Goal: Information Seeking & Learning: Learn about a topic

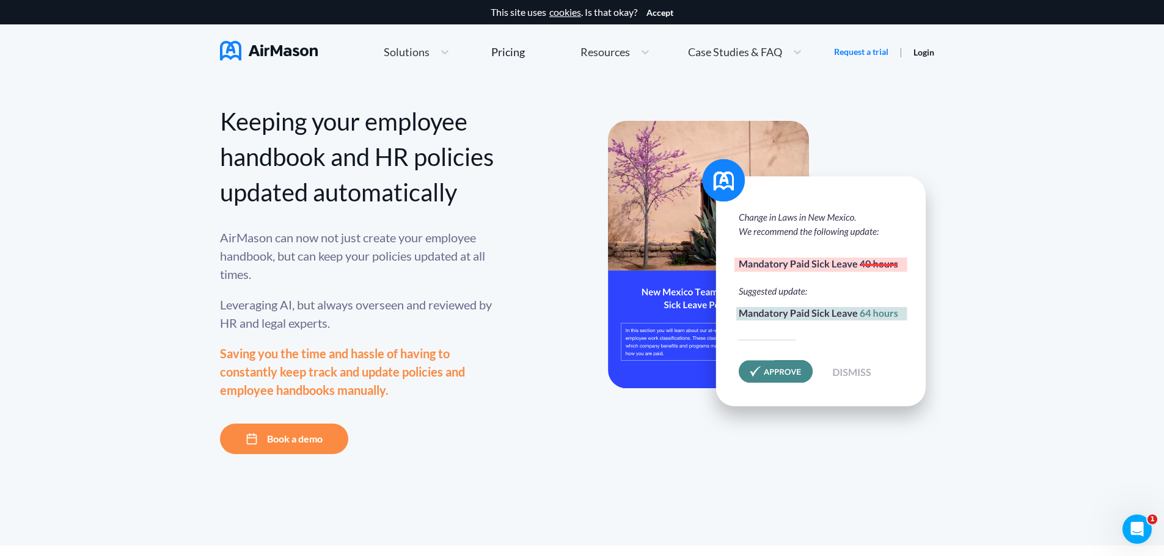
click at [405, 52] on span "Solutions" at bounding box center [407, 51] width 46 height 11
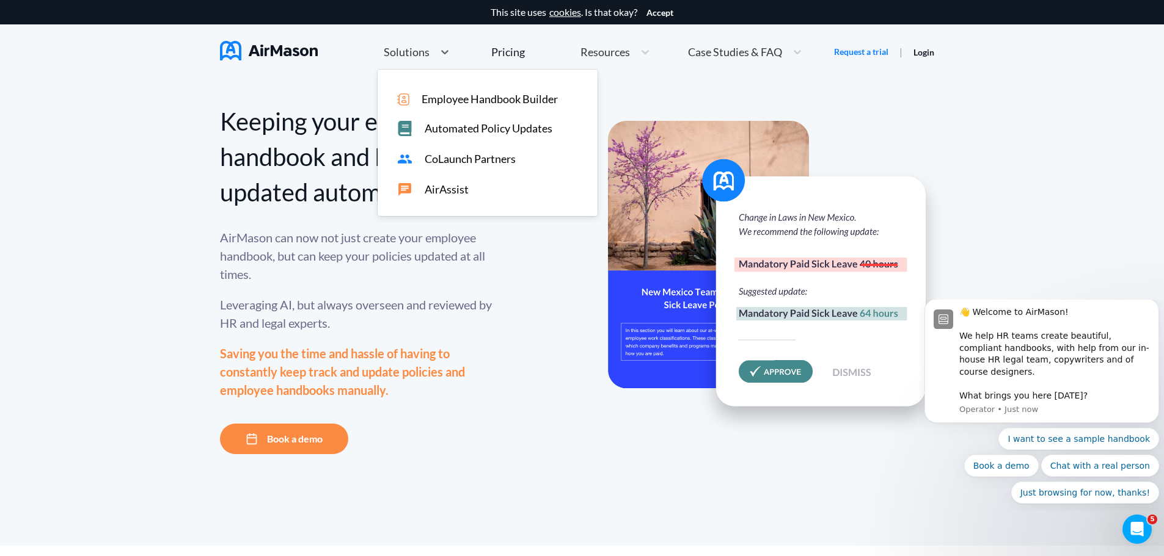
click at [459, 101] on span "Employee Handbook Builder" at bounding box center [489, 99] width 136 height 13
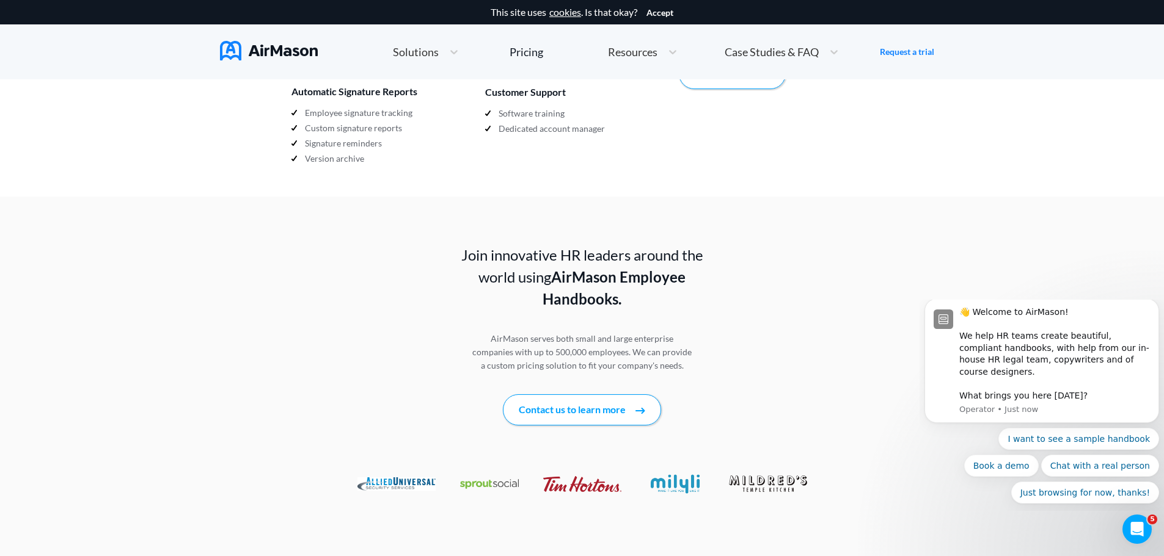
scroll to position [1527, 0]
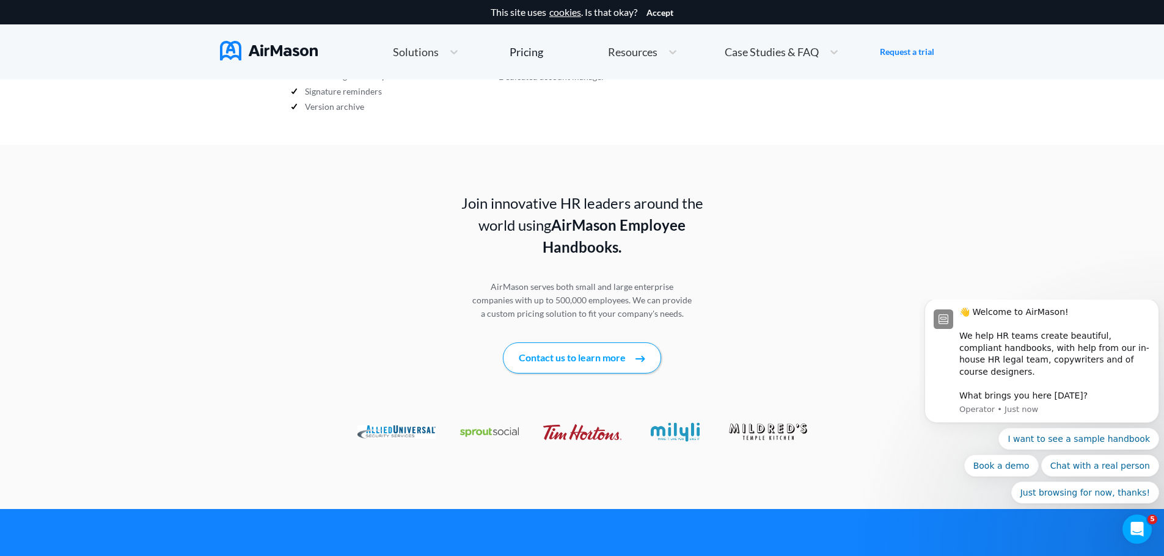
click at [398, 426] on img at bounding box center [396, 432] width 78 height 13
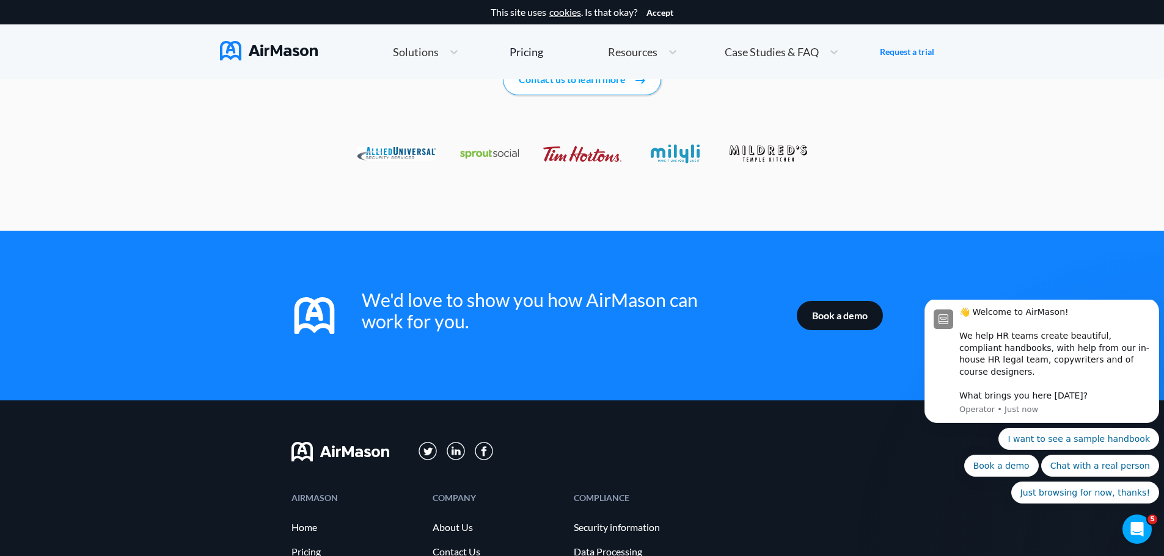
scroll to position [1274, 0]
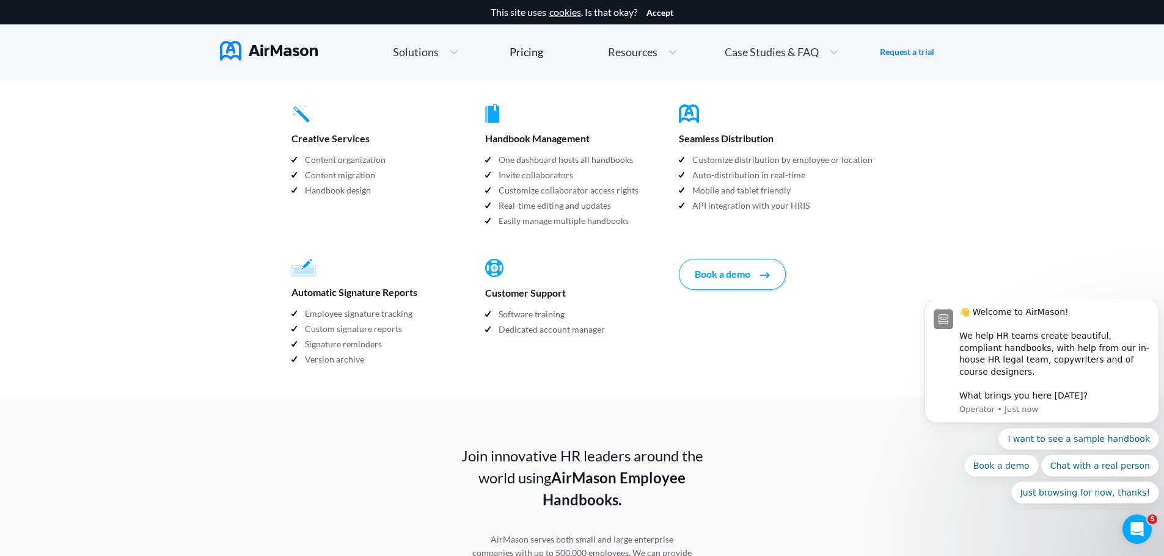
click at [635, 59] on div "Resources" at bounding box center [632, 52] width 60 height 15
click at [778, 45] on div "Case Studies & FAQ" at bounding box center [770, 52] width 104 height 15
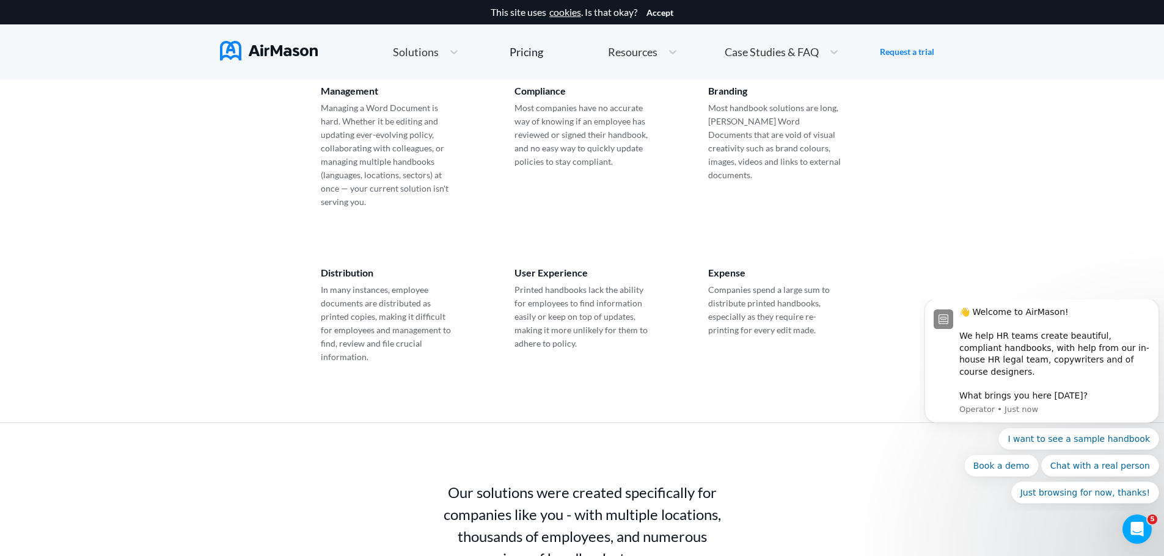
click at [471, 105] on div "Management Managing a Word Document is hard. Whether it be editing and updating…" at bounding box center [581, 147] width 581 height 182
click at [557, 108] on p "Most companies have no accurate way of knowing if an employee has reviewed or s…" at bounding box center [582, 134] width 136 height 67
click at [658, 45] on div "Resources" at bounding box center [632, 52] width 60 height 15
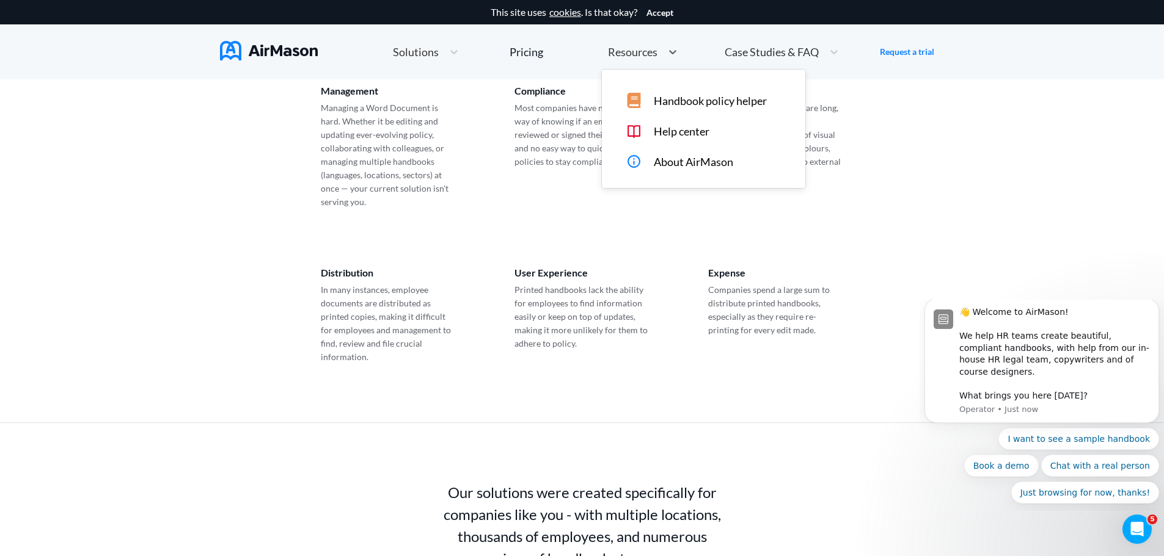
scroll to position [211, 0]
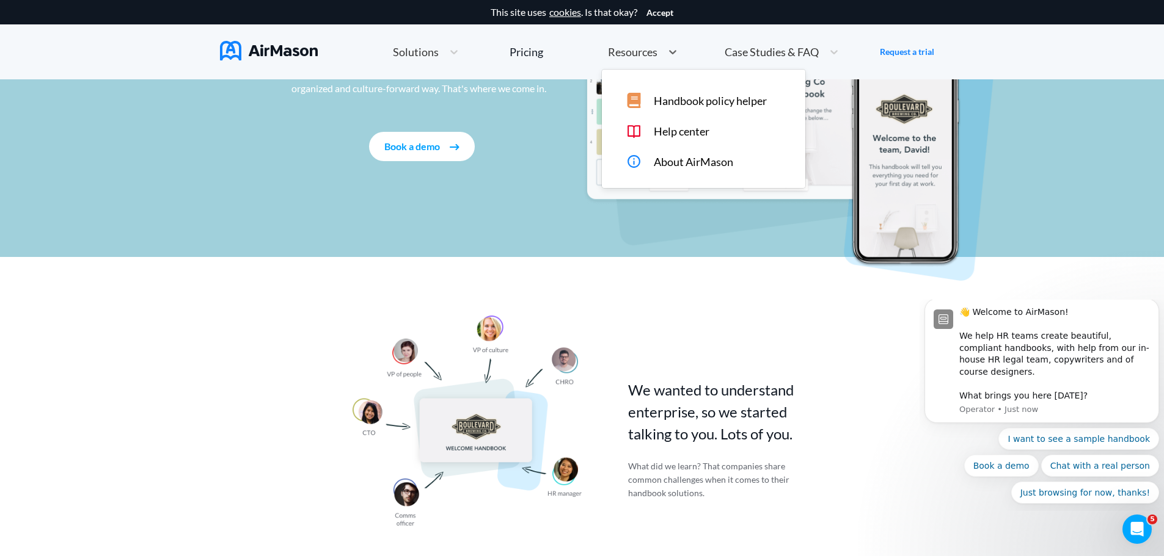
click at [693, 103] on span "Handbook policy helper" at bounding box center [710, 101] width 113 height 13
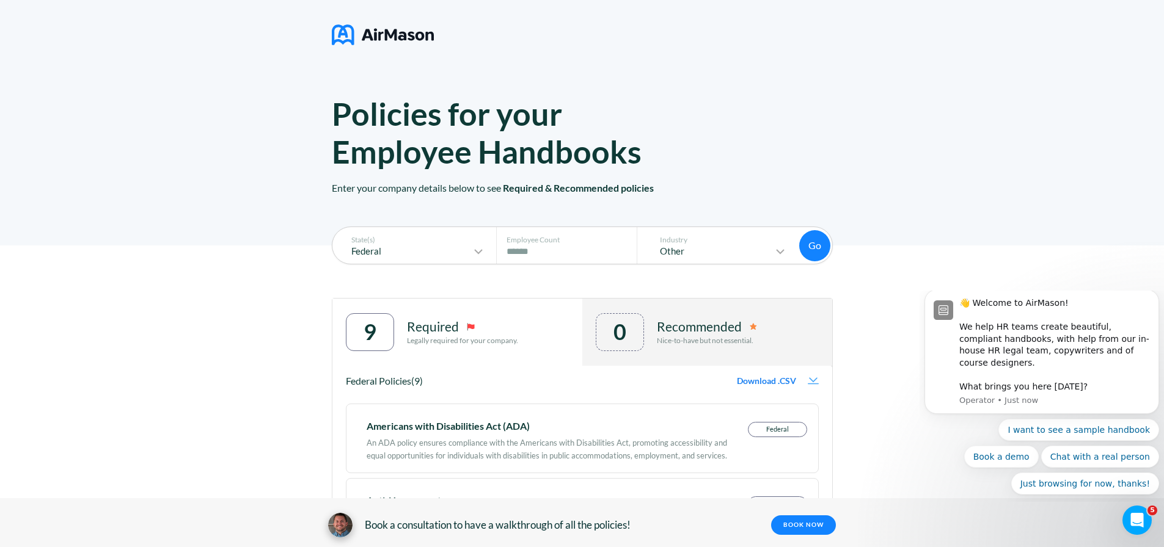
click at [367, 42] on img at bounding box center [383, 35] width 102 height 31
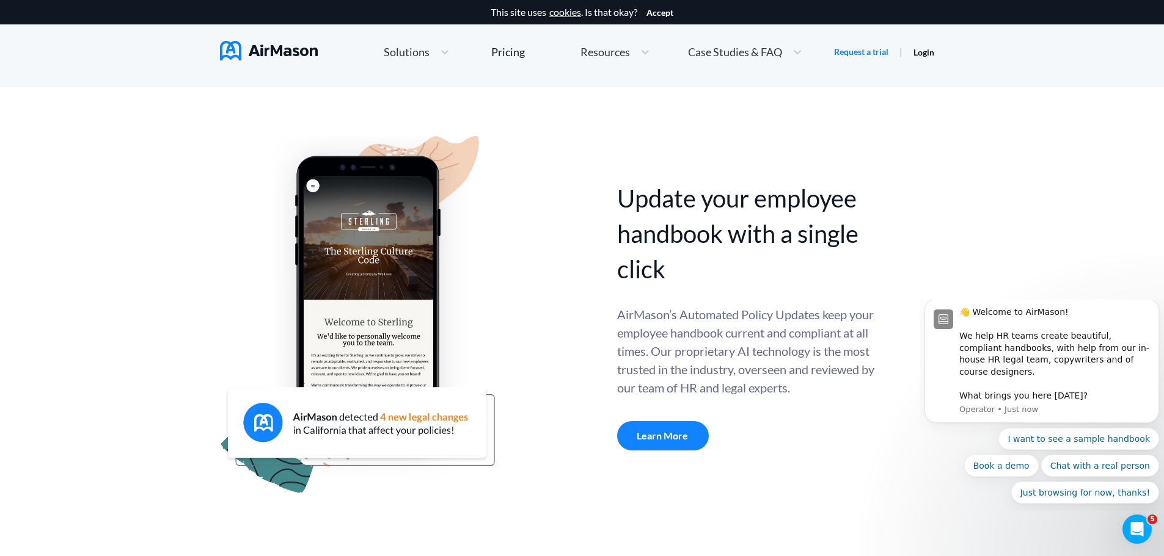
scroll to position [366, 0]
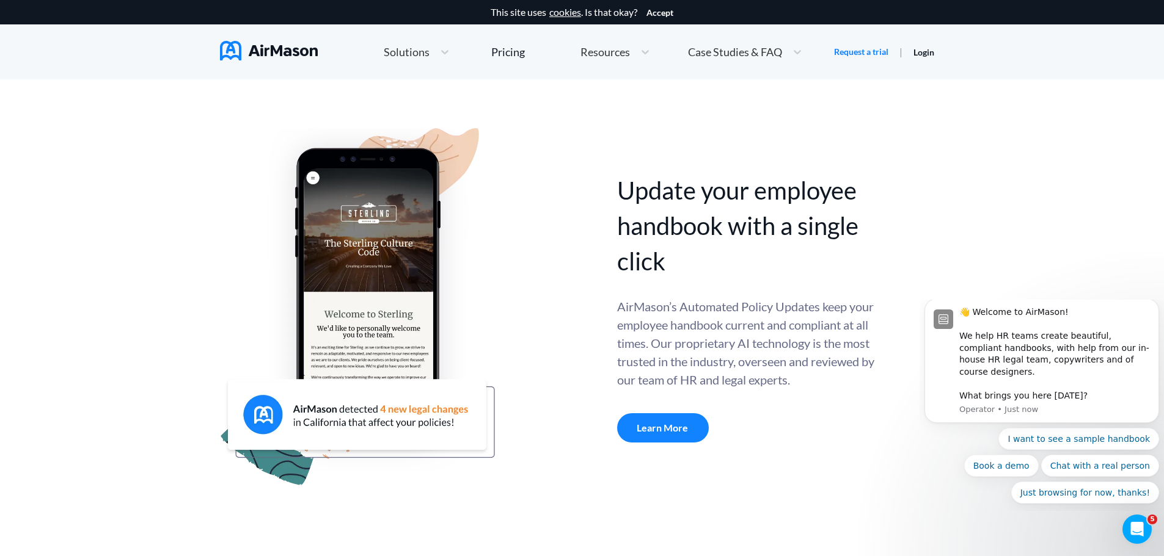
click at [666, 430] on div "Learn More" at bounding box center [663, 428] width 92 height 29
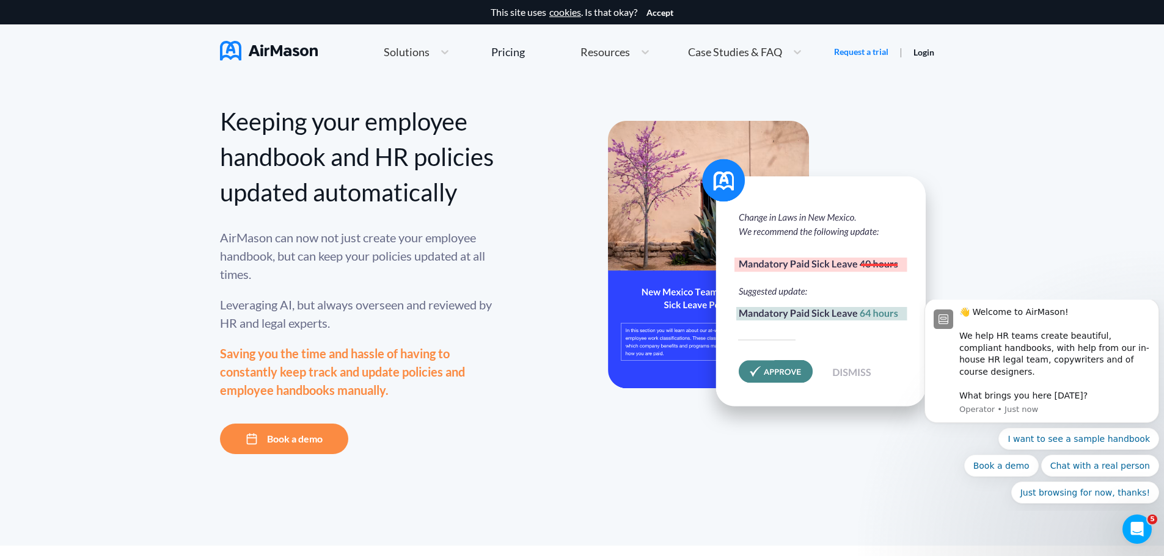
click at [806, 231] on img at bounding box center [776, 278] width 336 height 315
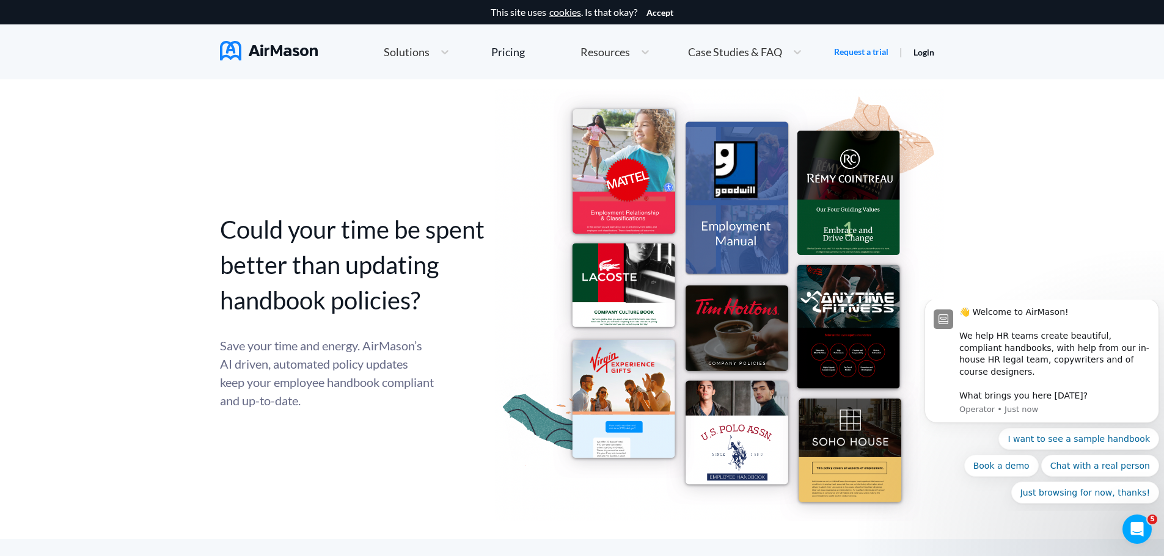
scroll to position [550, 0]
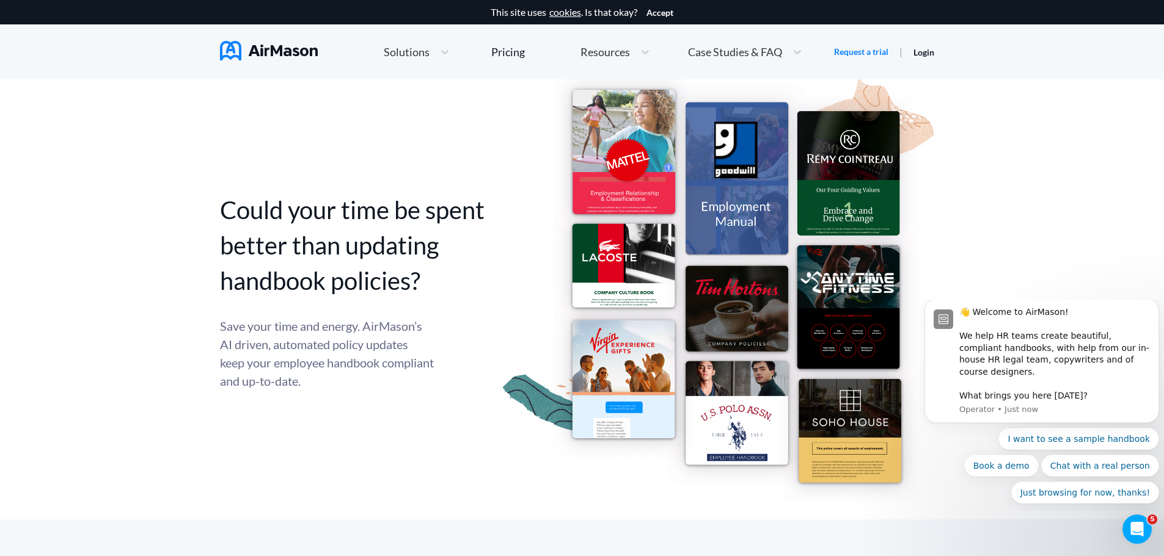
click at [720, 283] on img at bounding box center [719, 286] width 449 height 432
click at [838, 425] on img at bounding box center [719, 286] width 449 height 432
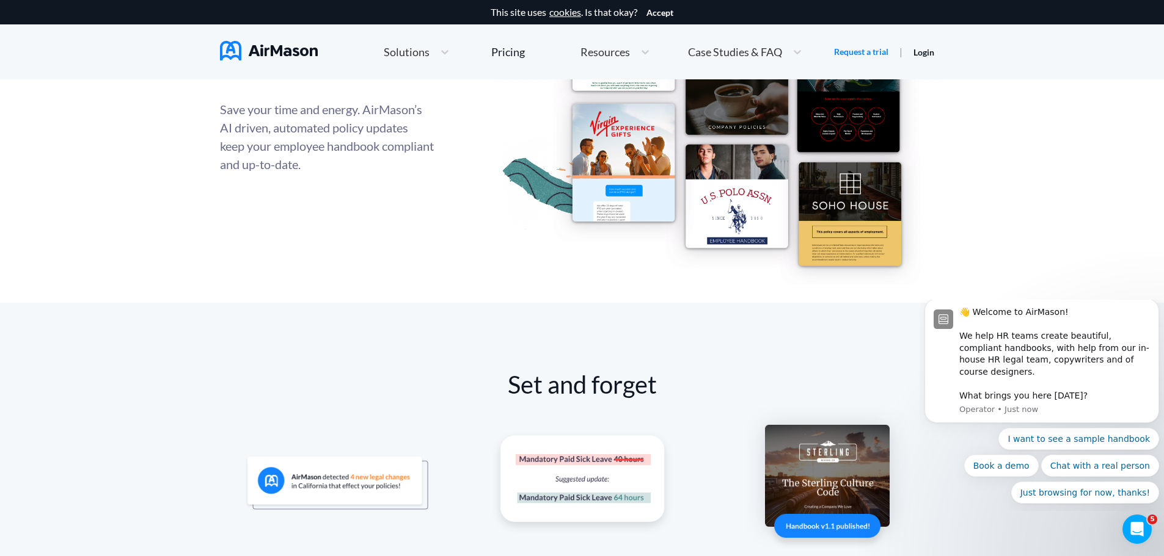
scroll to position [977, 0]
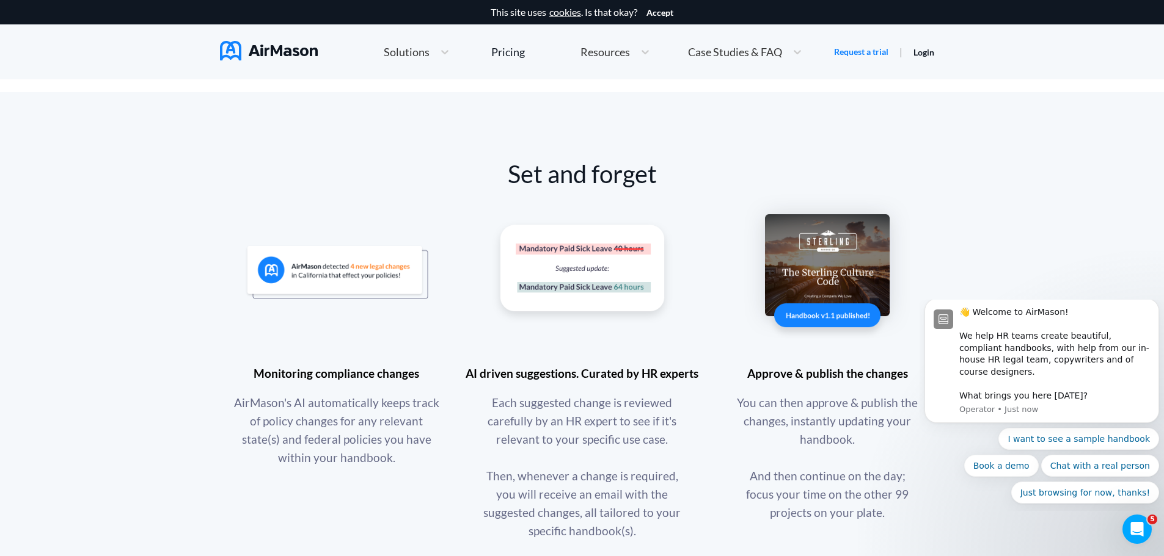
click at [837, 316] on img at bounding box center [826, 272] width 183 height 161
click at [575, 319] on img at bounding box center [581, 272] width 183 height 106
click at [389, 299] on img at bounding box center [336, 272] width 183 height 54
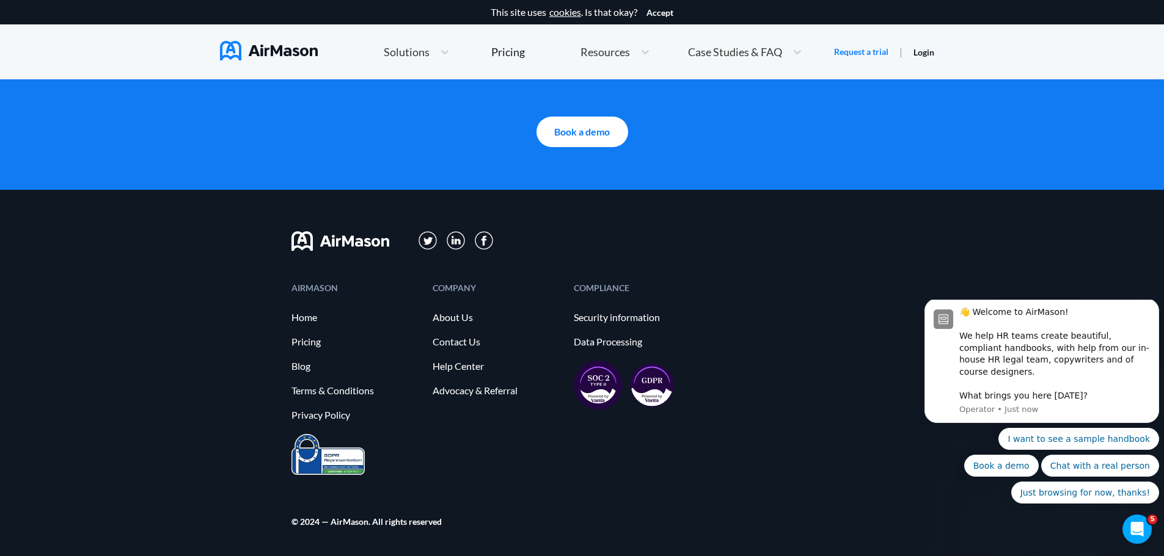
scroll to position [2688, 0]
click at [483, 396] on link "Advocacy & Referral" at bounding box center [496, 390] width 129 height 11
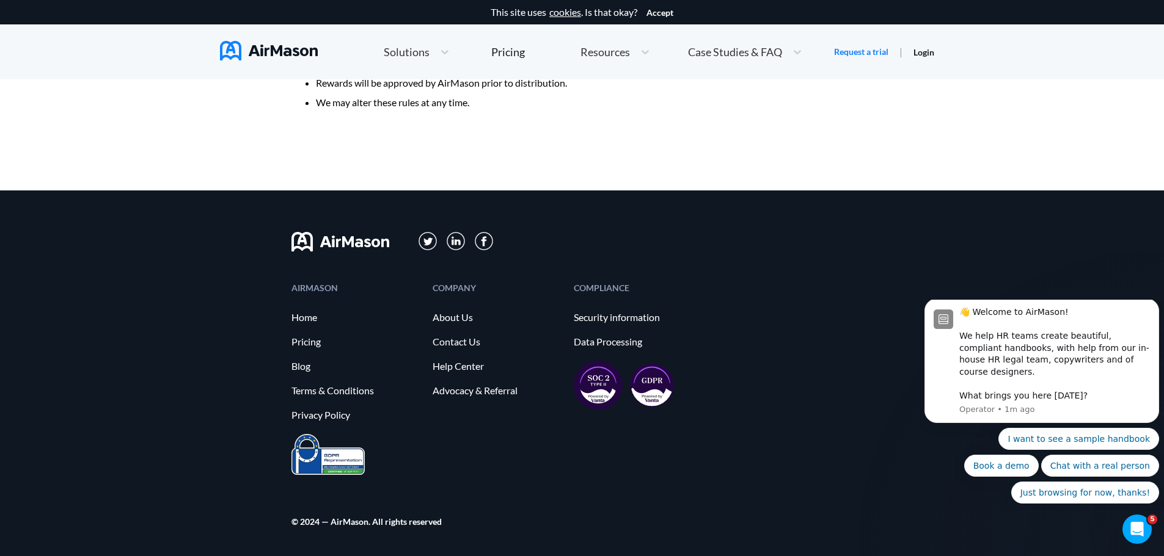
scroll to position [954, 0]
click at [1154, 304] on icon "Dismiss notification" at bounding box center [1155, 302] width 4 height 4
click at [1154, 304] on icon "Dismiss notification" at bounding box center [1155, 303] width 4 height 4
click at [1082, 495] on button "Just browsing for now, thanks!" at bounding box center [1085, 493] width 148 height 22
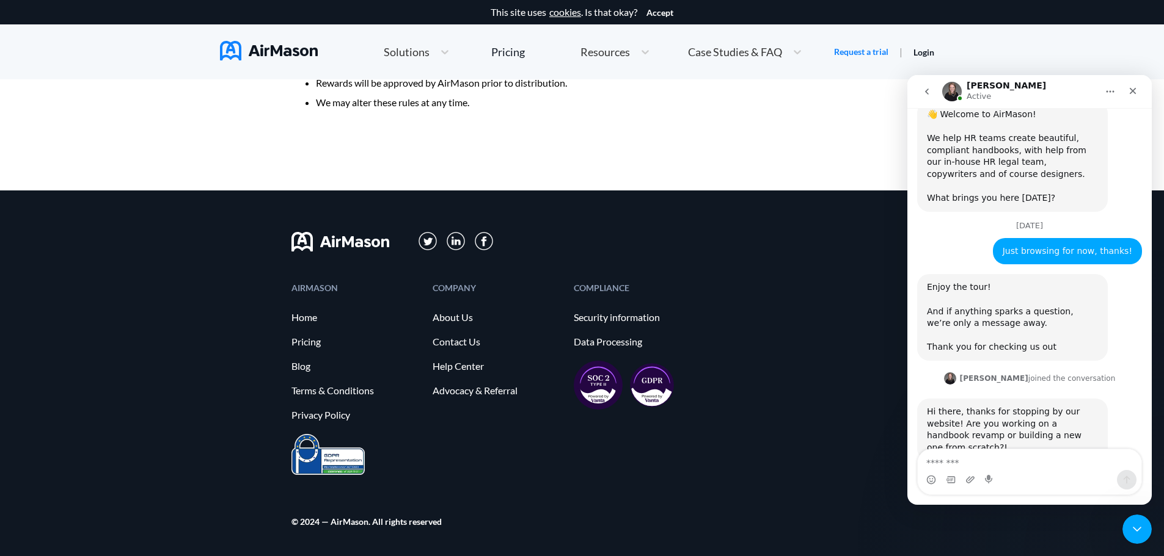
scroll to position [82, 0]
